Goal: Task Accomplishment & Management: Use online tool/utility

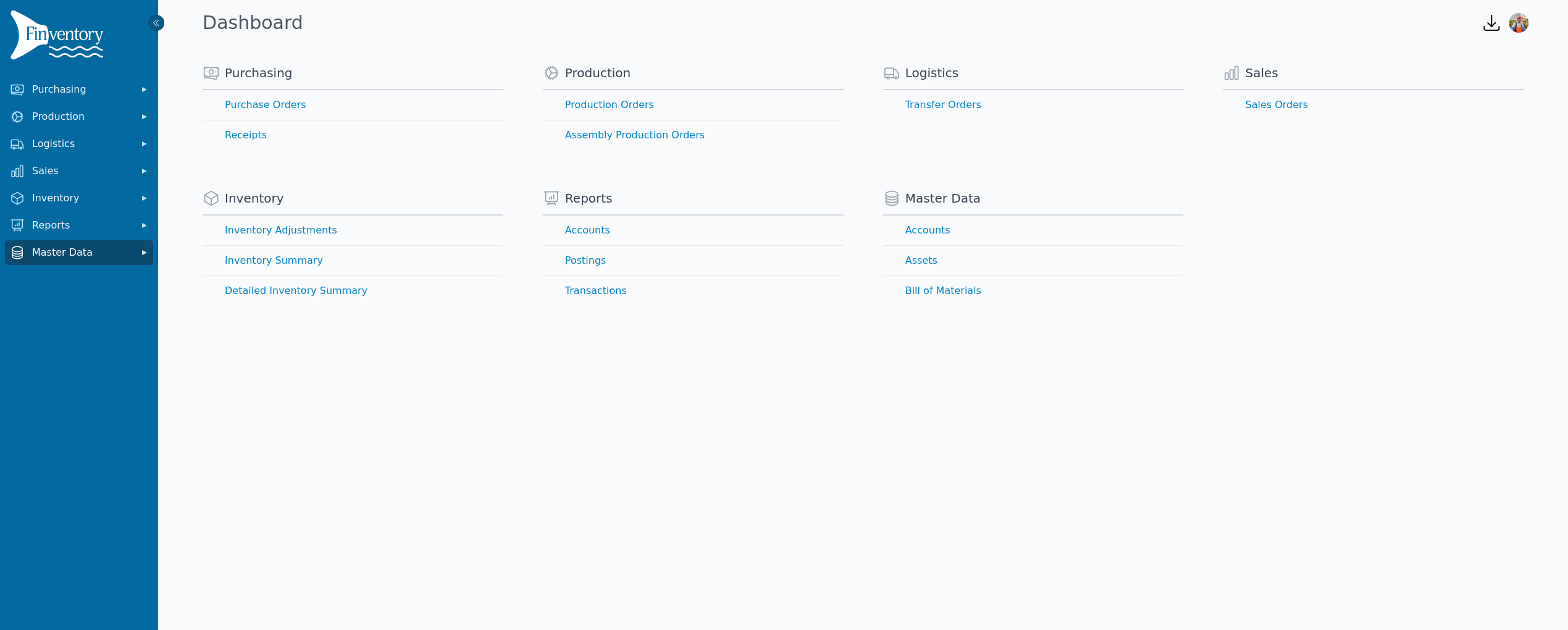
click at [103, 252] on span "Master Data" at bounding box center [81, 252] width 99 height 15
click at [26, 299] on link "Assets" at bounding box center [79, 304] width 143 height 24
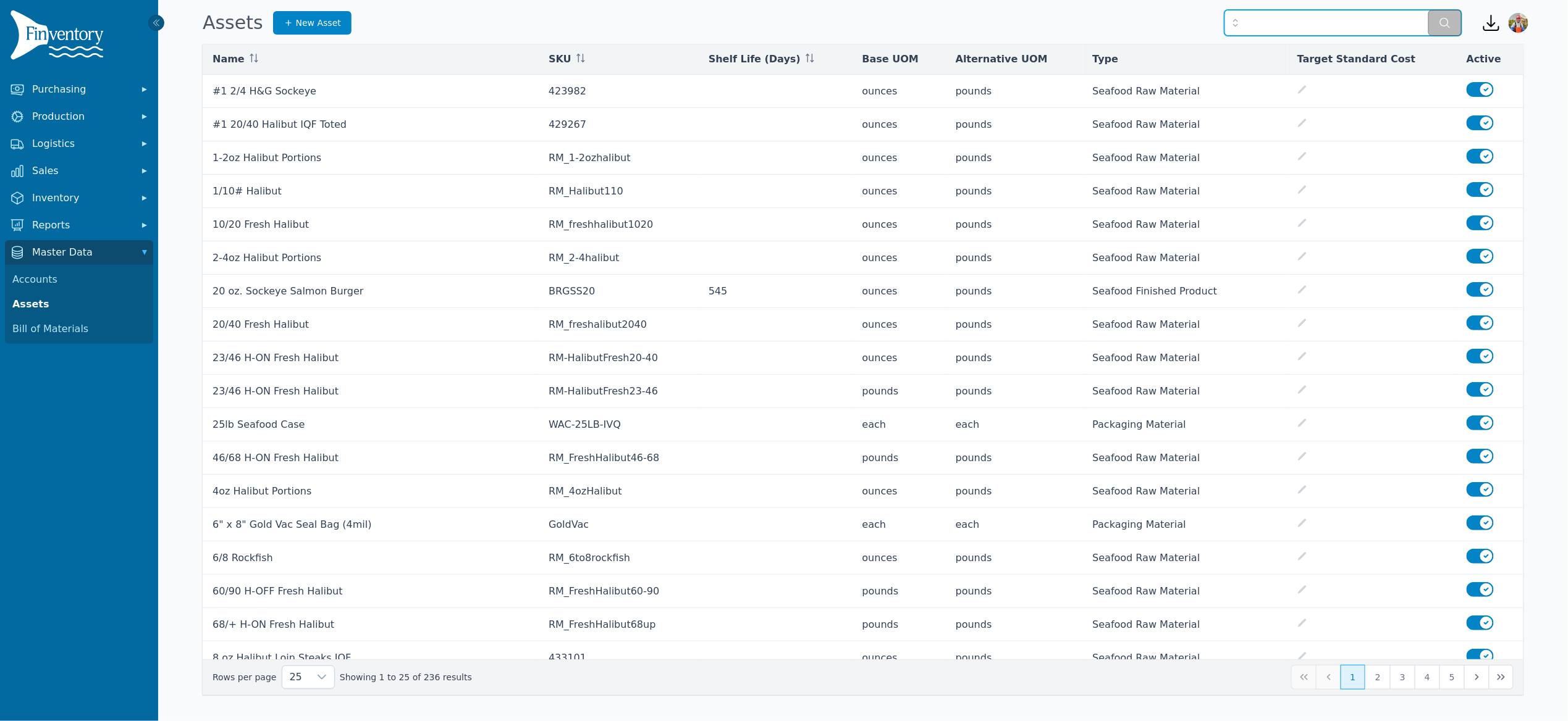
click at [1361, 19] on input "text" at bounding box center [1342, 22] width 237 height 26
click at [1264, 19] on input "text" at bounding box center [1342, 22] width 237 height 26
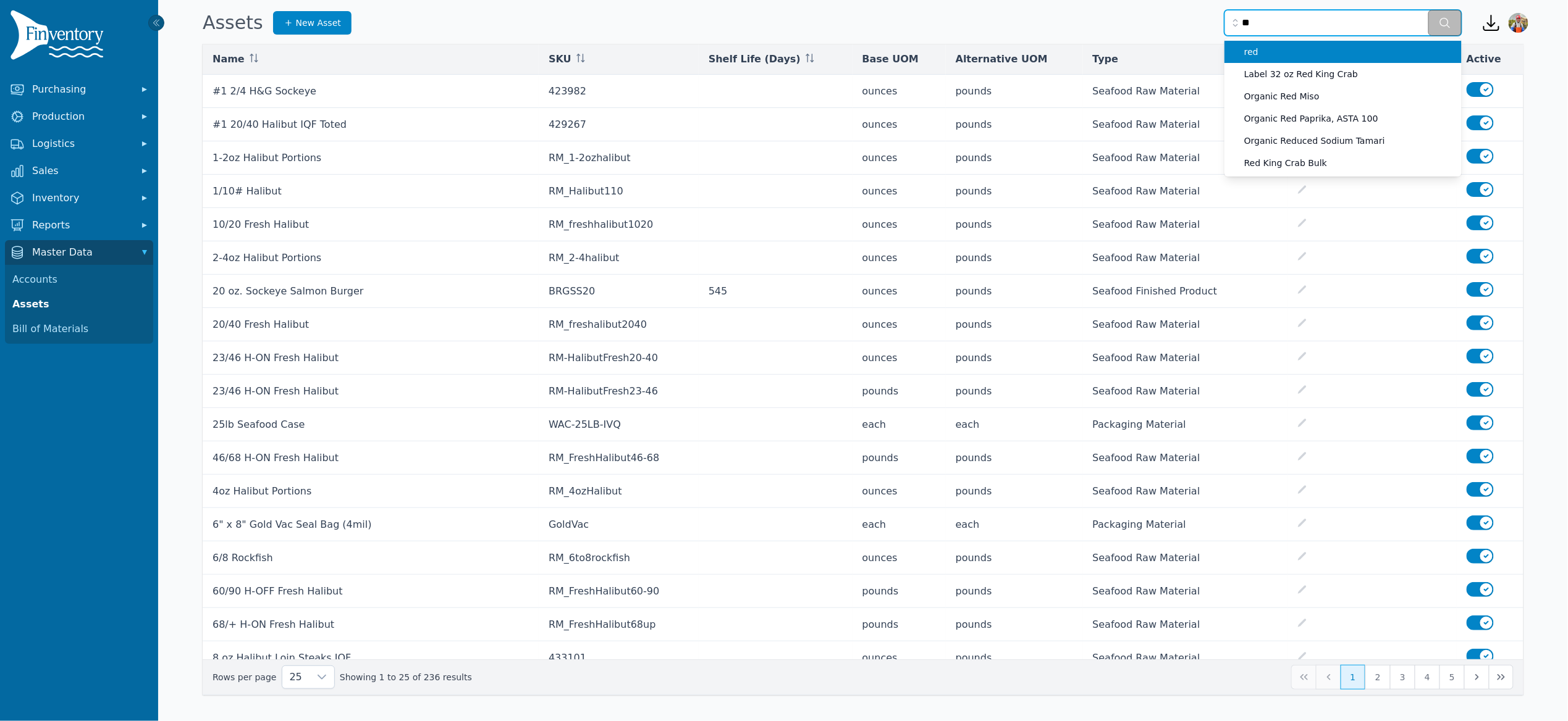
type input "*"
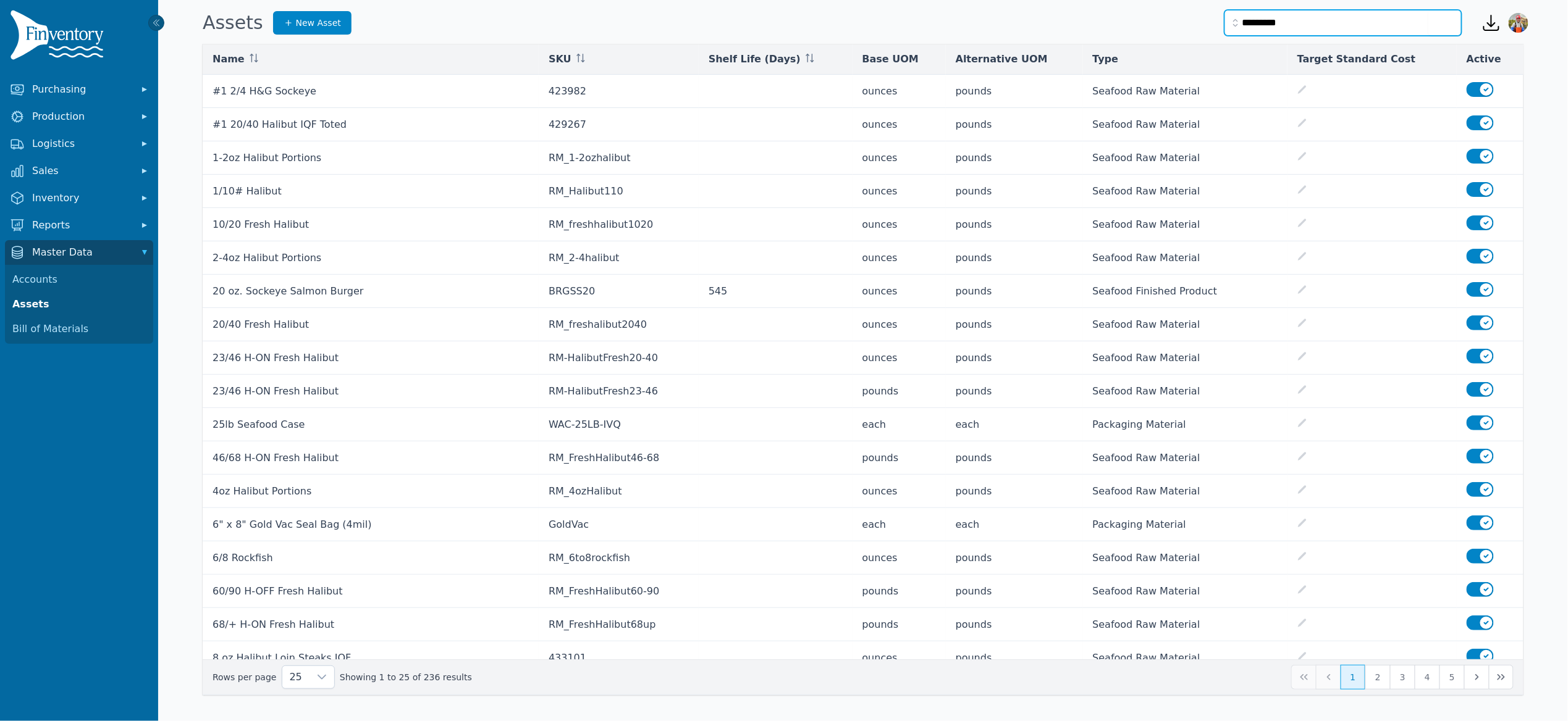
type input "*********"
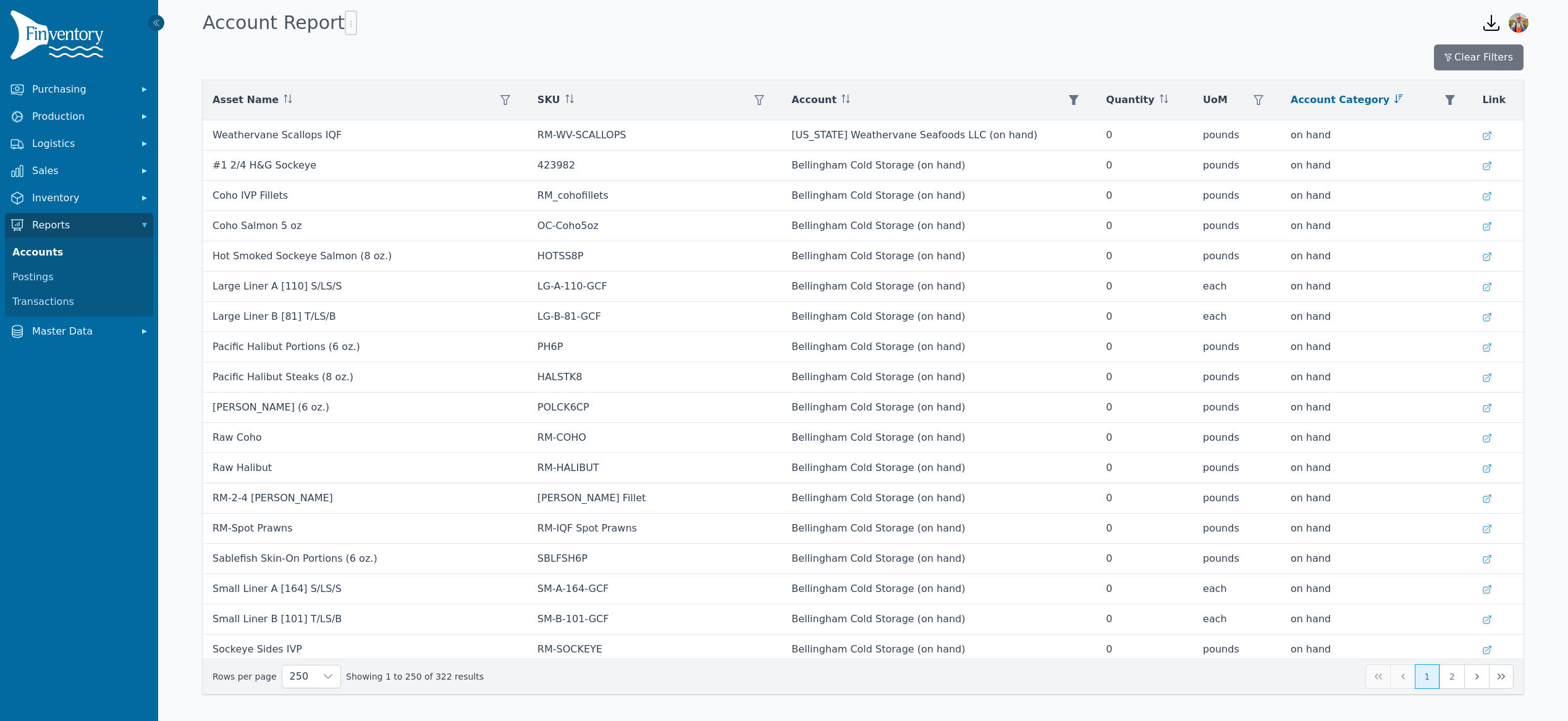
click at [1335, 72] on div "Clear Filters Asset Name SKU Account Quantity UoM Account Category Link Weather…" at bounding box center [863, 370] width 1321 height 650
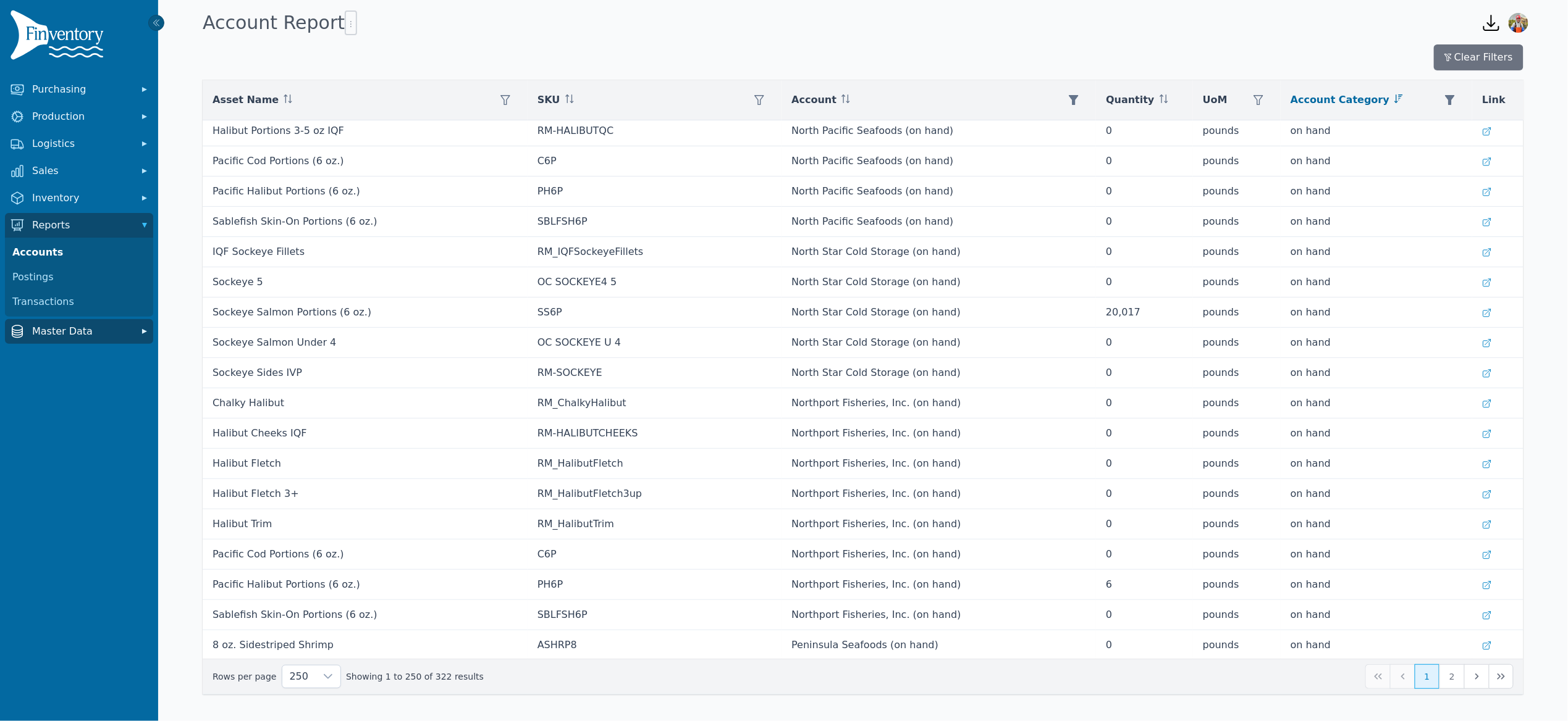
click at [50, 324] on span "Master Data" at bounding box center [81, 331] width 99 height 15
click at [39, 376] on link "Assets" at bounding box center [79, 383] width 143 height 24
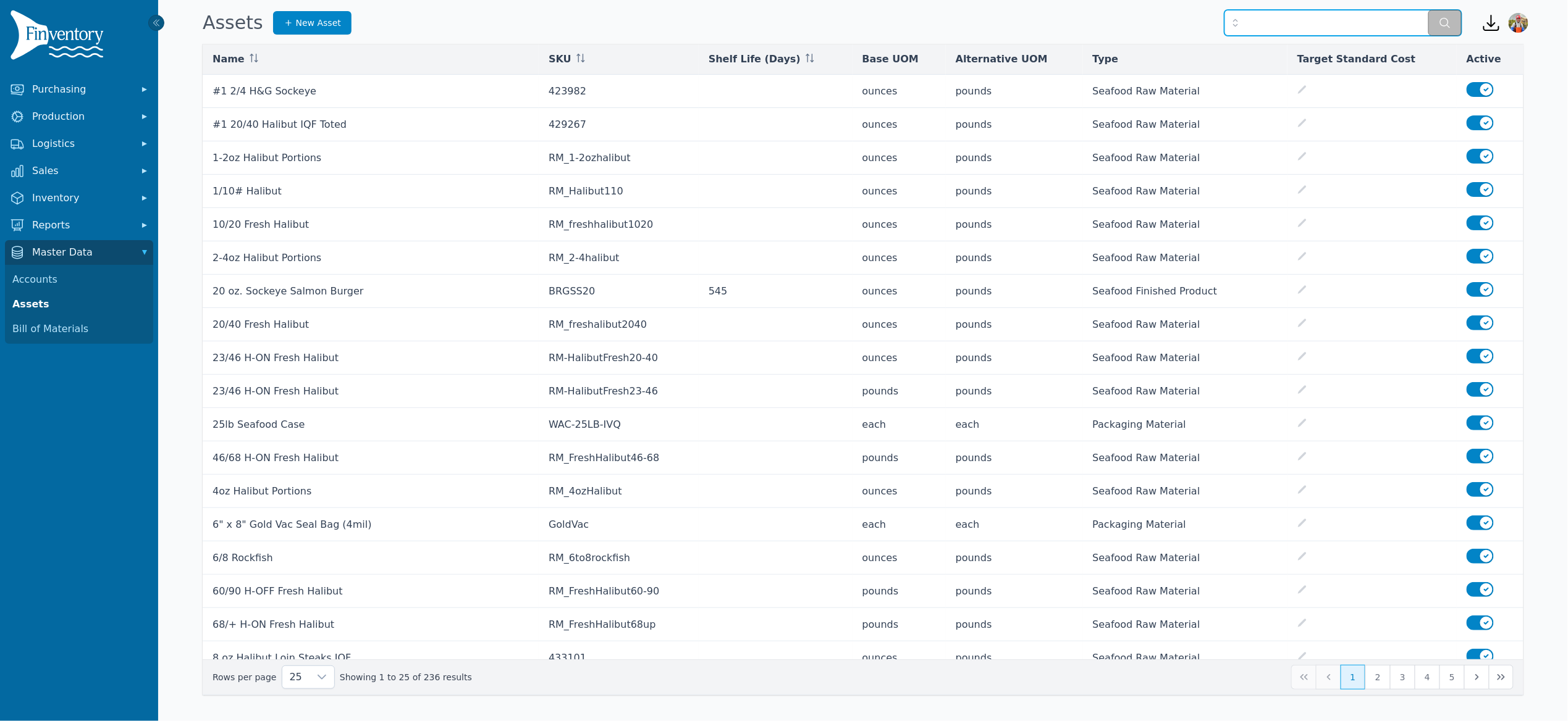
click at [1270, 24] on input "text" at bounding box center [1342, 22] width 237 height 26
type input "**********"
click at [1428, 10] on button "submit" at bounding box center [1445, 22] width 34 height 26
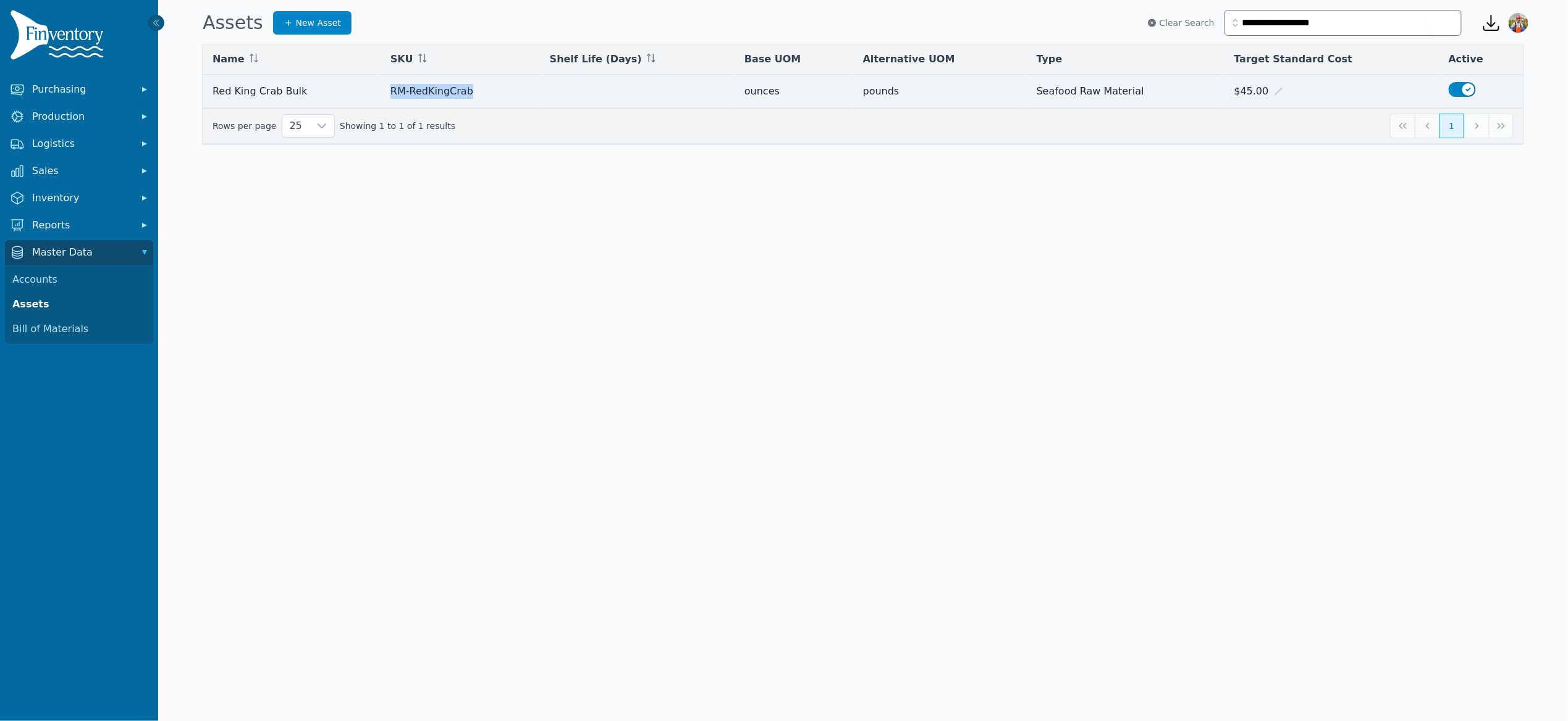
drag, startPoint x: 396, startPoint y: 92, endPoint x: 475, endPoint y: 97, distance: 79.2
click at [480, 99] on td "RM-RedKingCrab" at bounding box center [460, 92] width 159 height 34
copy td "RM-RedKingCrab"
